Goal: Find specific page/section: Find specific page/section

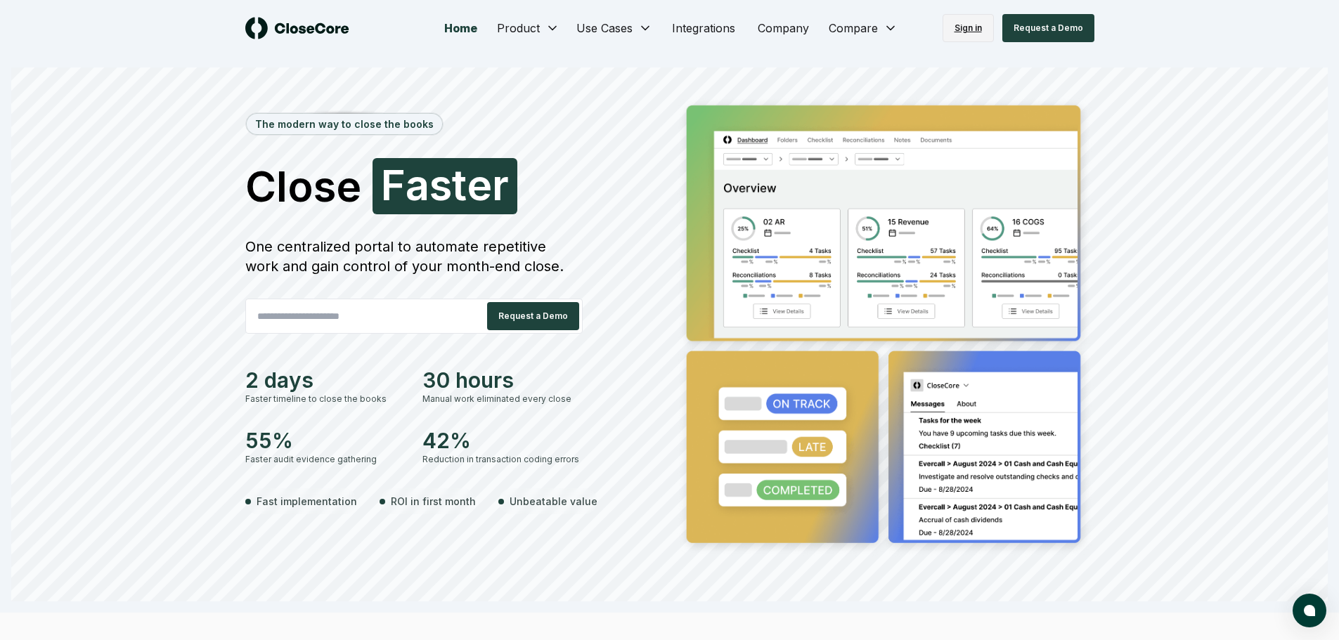
click at [959, 25] on link "Sign in" at bounding box center [967, 28] width 51 height 28
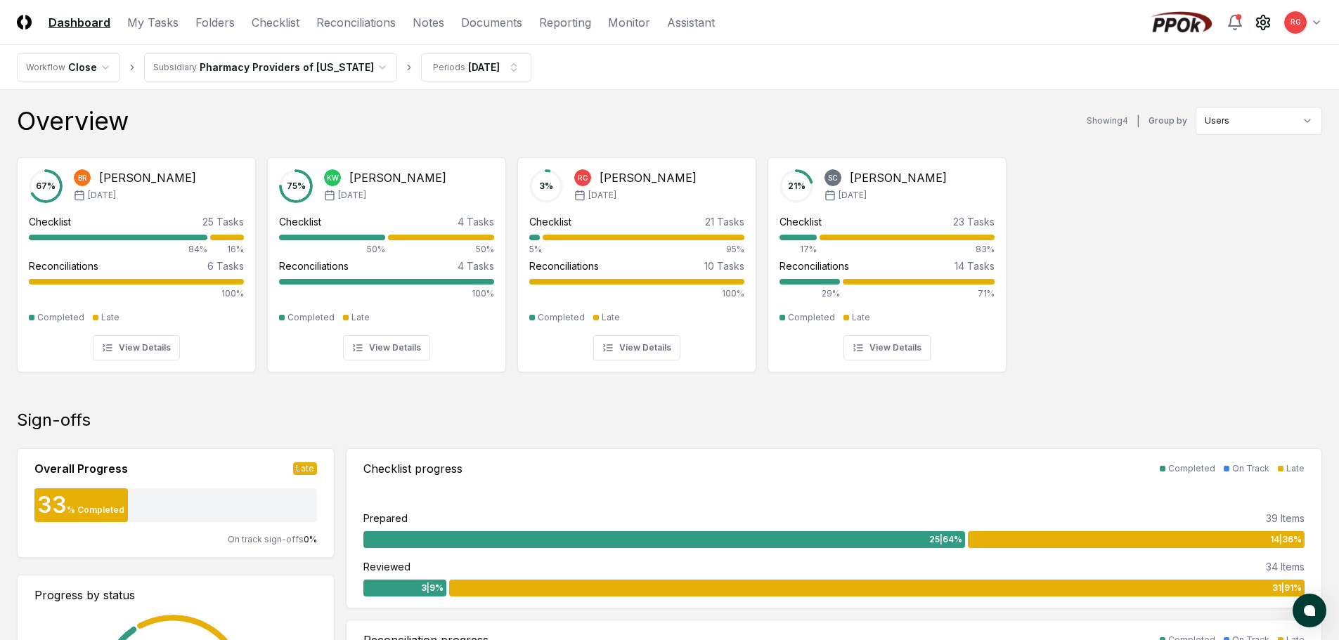
click at [1267, 22] on icon at bounding box center [1263, 22] width 17 height 17
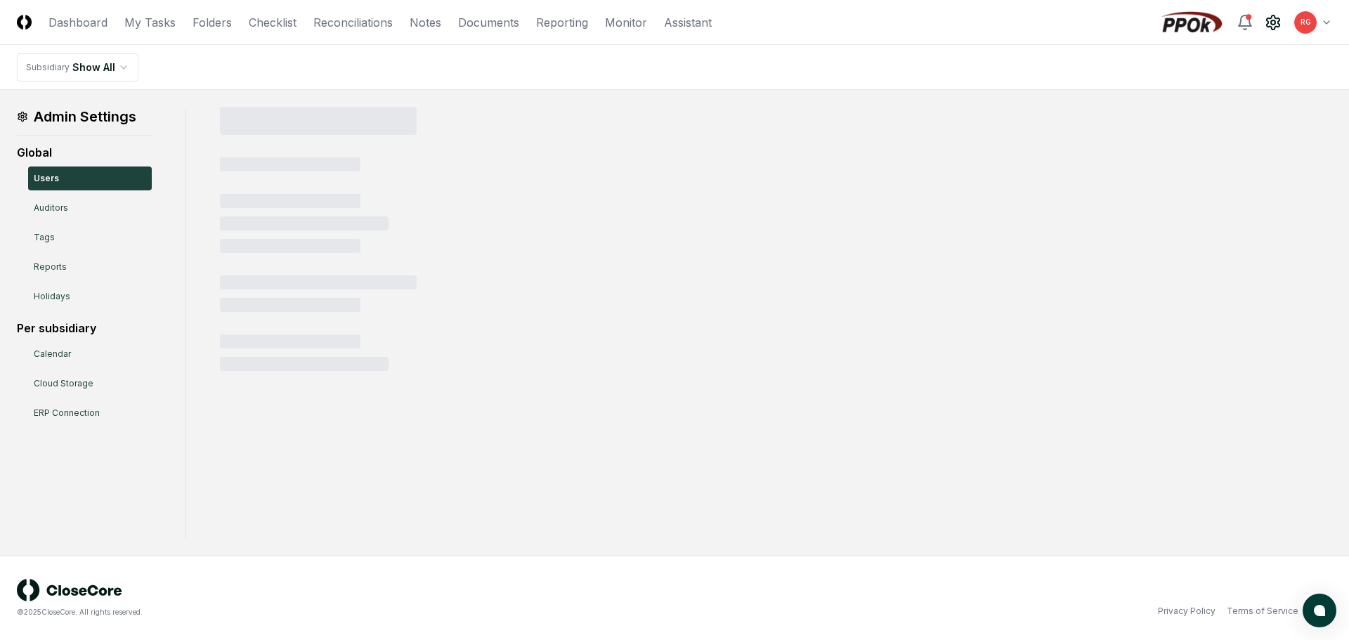
click at [1314, 20] on html "CloseCore Dashboard My Tasks Folders Checklist Reconciliations Notes Documents …" at bounding box center [674, 320] width 1349 height 640
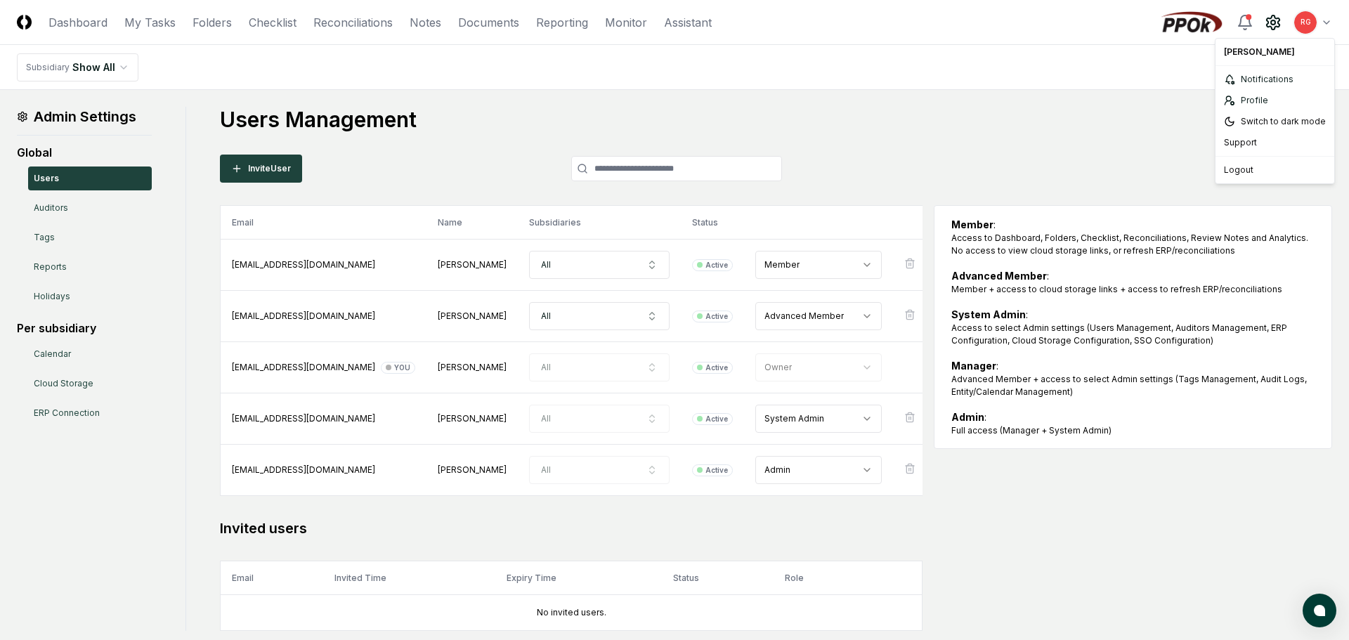
click at [794, 270] on html "CloseCore Dashboard My Tasks Folders Checklist Reconciliations Notes Documents …" at bounding box center [674, 366] width 1349 height 732
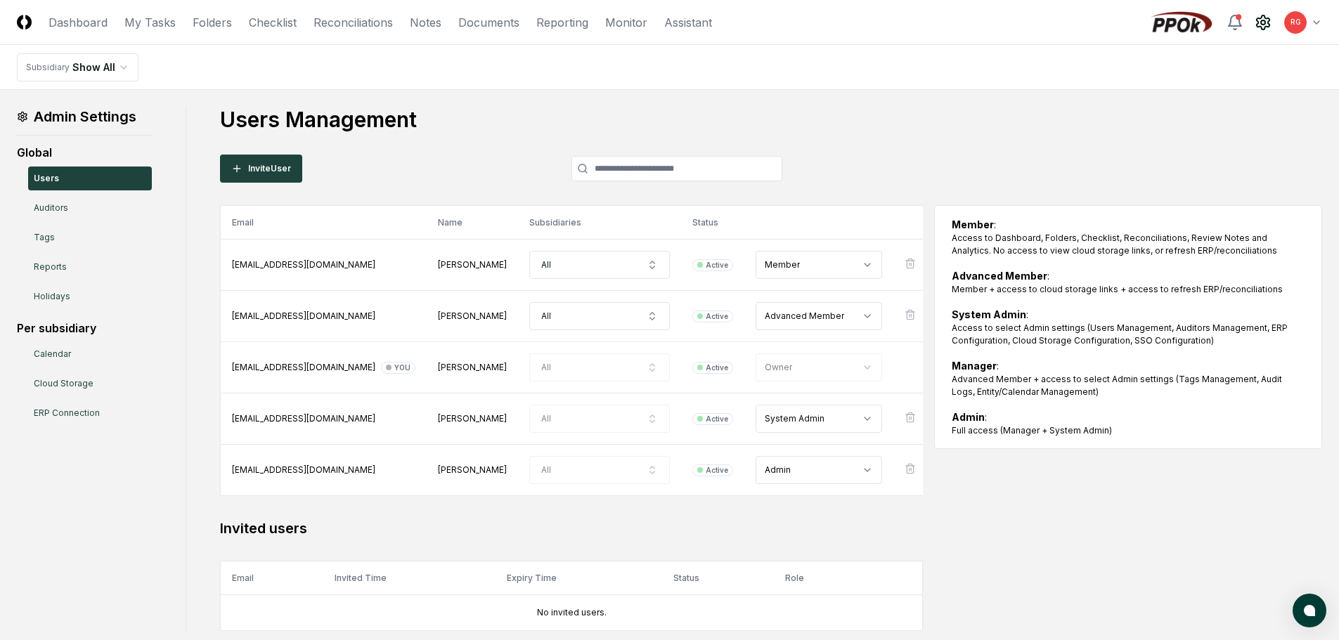
click at [794, 270] on html "CloseCore Dashboard My Tasks Folders Checklist Reconciliations Notes Documents …" at bounding box center [669, 366] width 1339 height 732
click at [75, 202] on link "Auditors" at bounding box center [90, 208] width 124 height 24
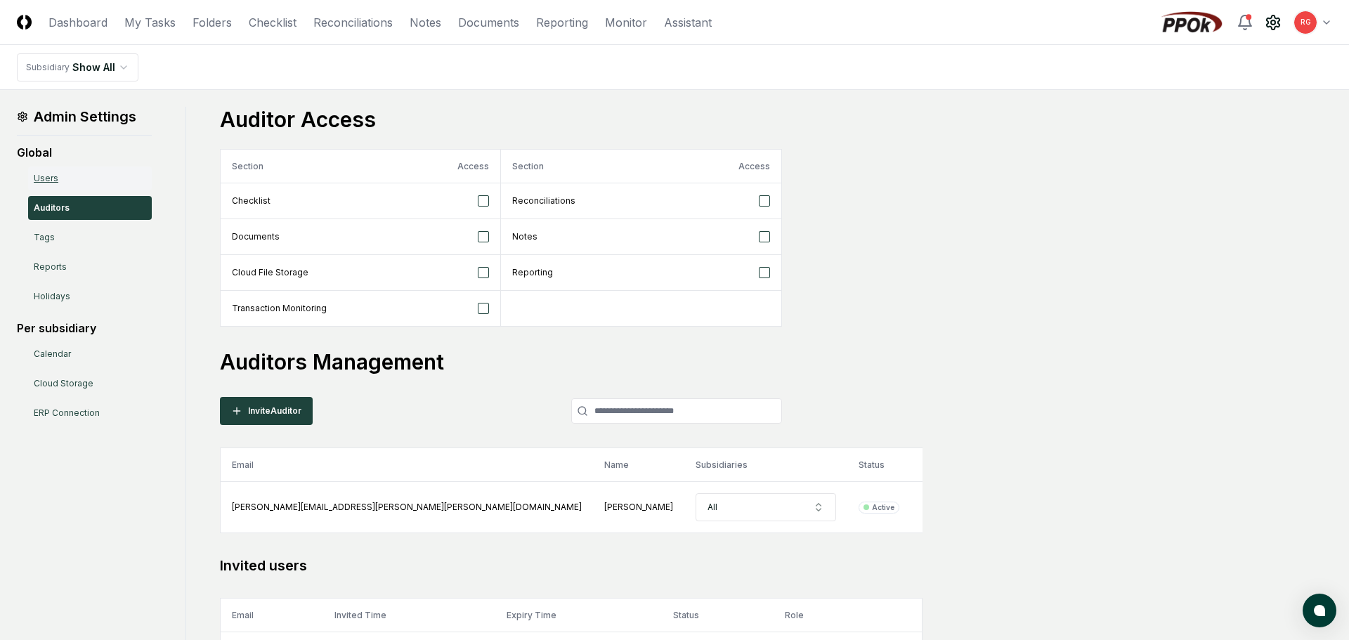
click at [56, 179] on link "Users" at bounding box center [90, 179] width 124 height 24
